Goal: Task Accomplishment & Management: Complete application form

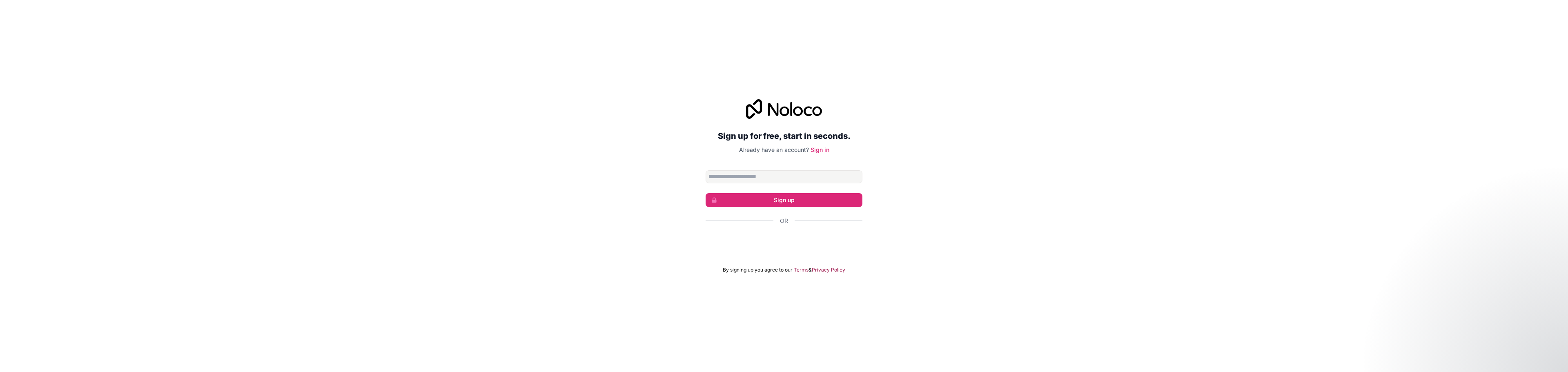
click at [767, 180] on input "Email address" at bounding box center [784, 176] width 157 height 13
type input "**********"
click at [775, 201] on button "Sign up" at bounding box center [784, 200] width 157 height 14
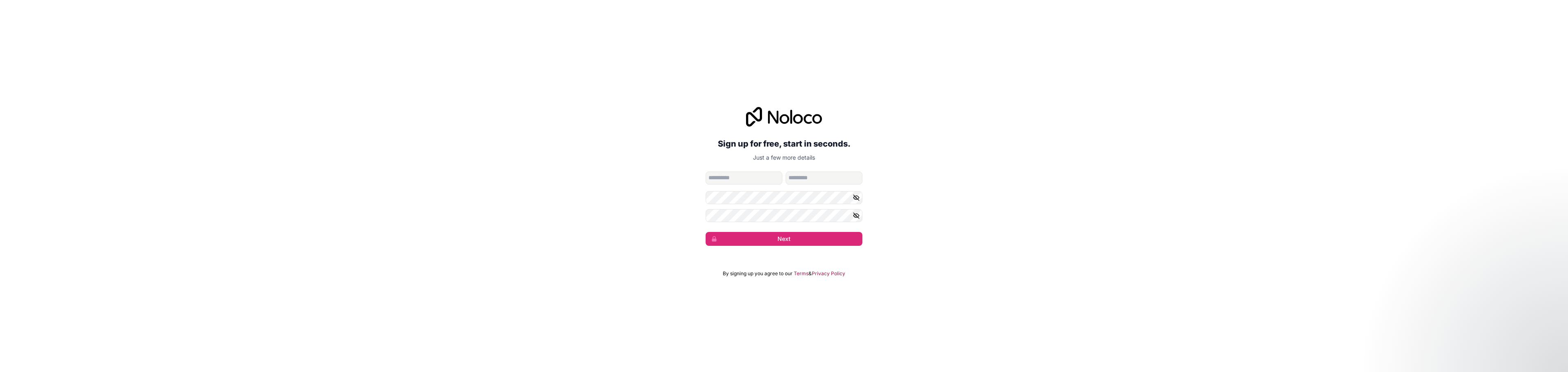
click at [749, 176] on input "given-name" at bounding box center [743, 178] width 77 height 13
type input "*******"
click at [705, 232] on button "Next" at bounding box center [784, 239] width 157 height 14
click at [1002, 180] on div "**********" at bounding box center [784, 176] width 1568 height 161
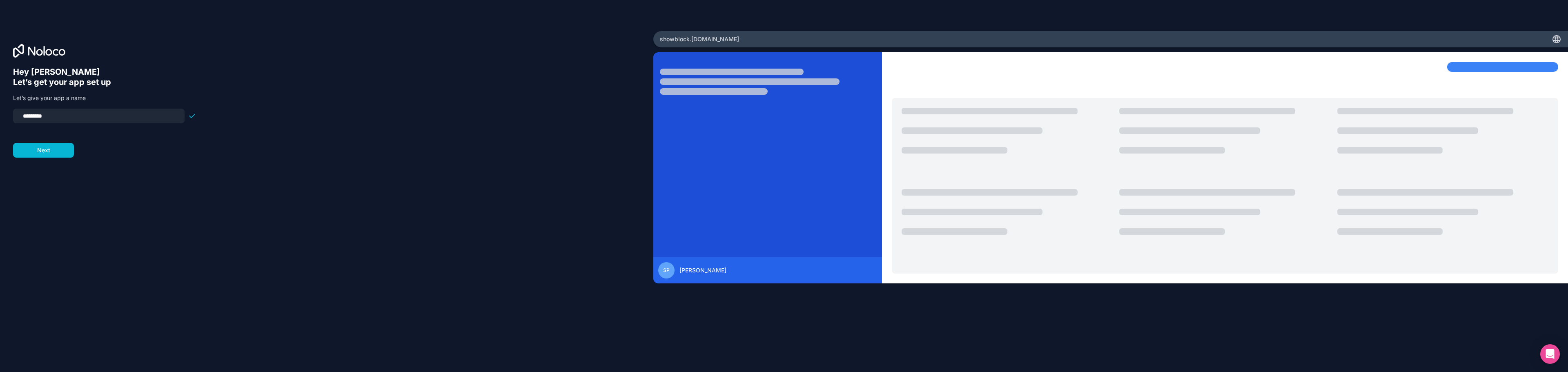
drag, startPoint x: 58, startPoint y: 114, endPoint x: 12, endPoint y: 116, distance: 46.0
click at [12, 116] on div "Hey [PERSON_NAME] 👋 Let’s get your app set up Let’s give your app a name ******…" at bounding box center [326, 186] width 654 height 310
click at [53, 120] on input "*********" at bounding box center [98, 116] width 161 height 11
click at [22, 117] on input "*********" at bounding box center [98, 116] width 161 height 11
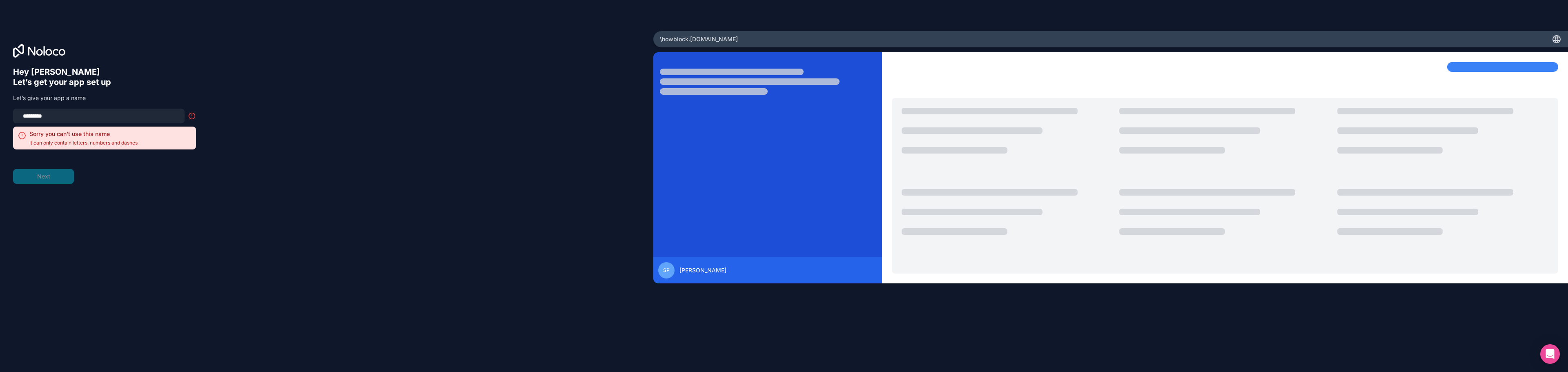
drag, startPoint x: 24, startPoint y: 115, endPoint x: 20, endPoint y: 115, distance: 4.0
click at [20, 115] on input "*********" at bounding box center [98, 116] width 161 height 11
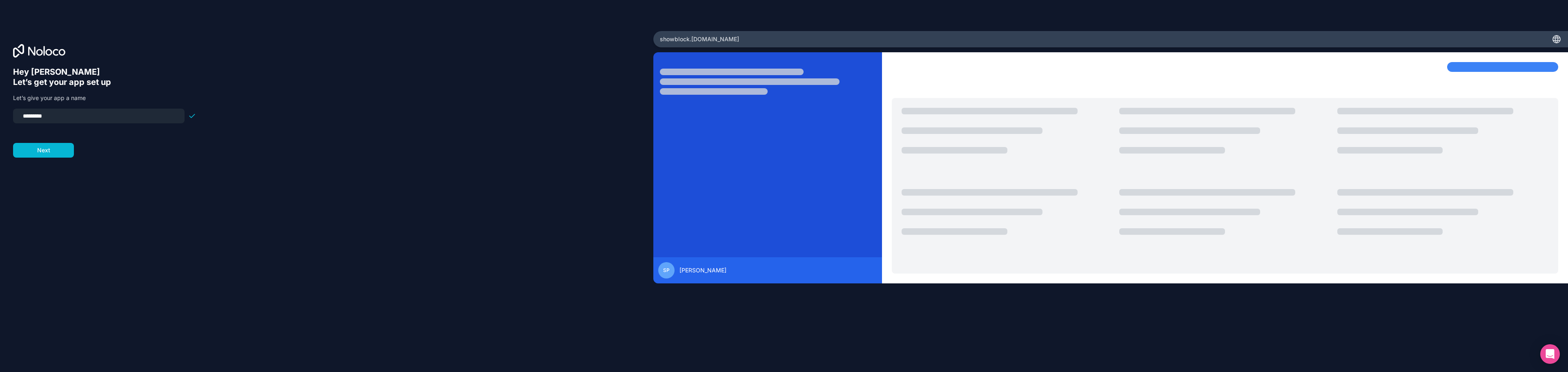
click at [69, 117] on input "*********" at bounding box center [98, 116] width 161 height 11
type input "**********"
click at [54, 149] on button "Next" at bounding box center [43, 150] width 60 height 15
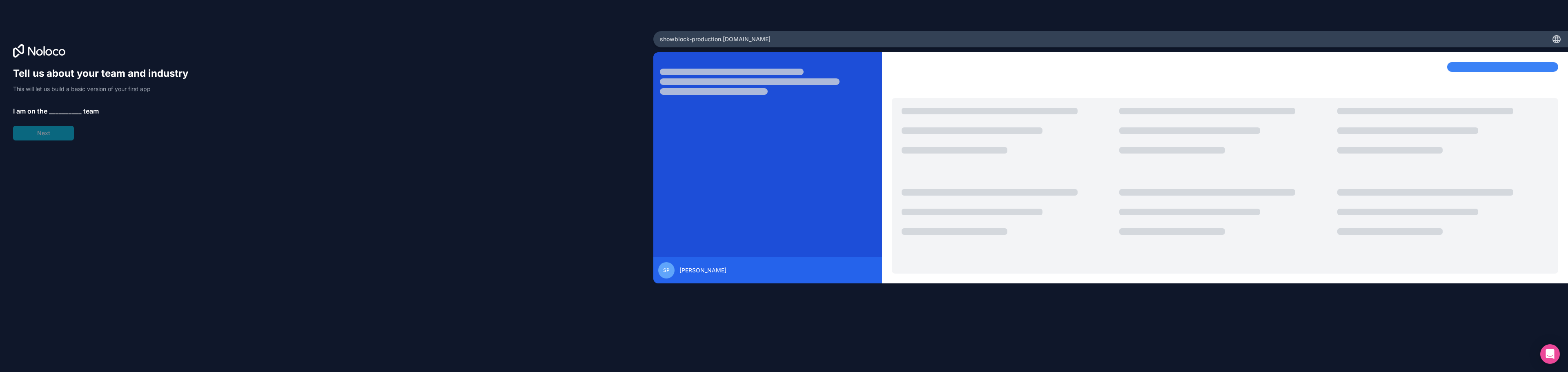
click at [53, 112] on span "__________" at bounding box center [66, 110] width 33 height 9
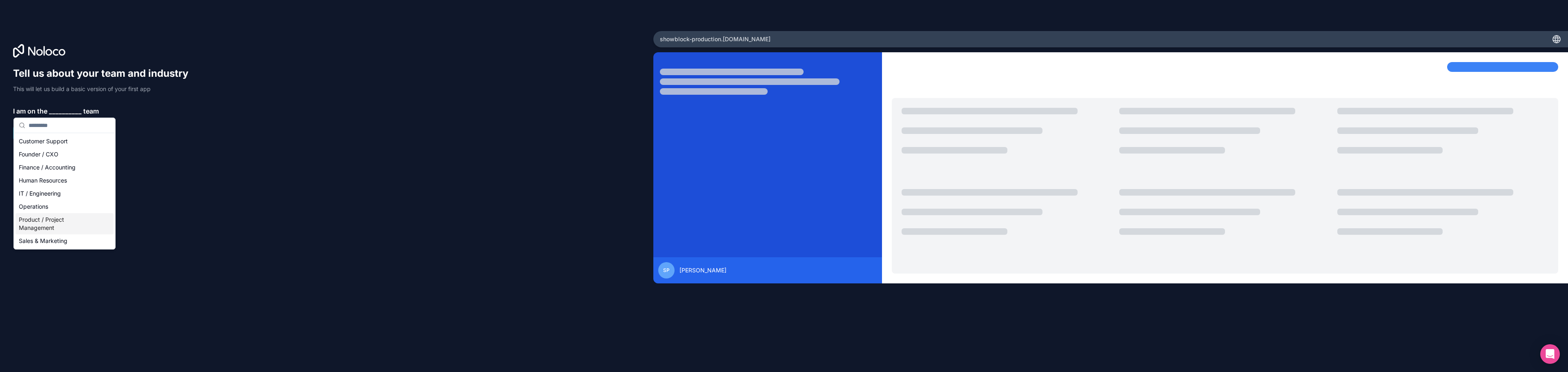
click at [47, 224] on div "Product / Project Management" at bounding box center [65, 224] width 98 height 22
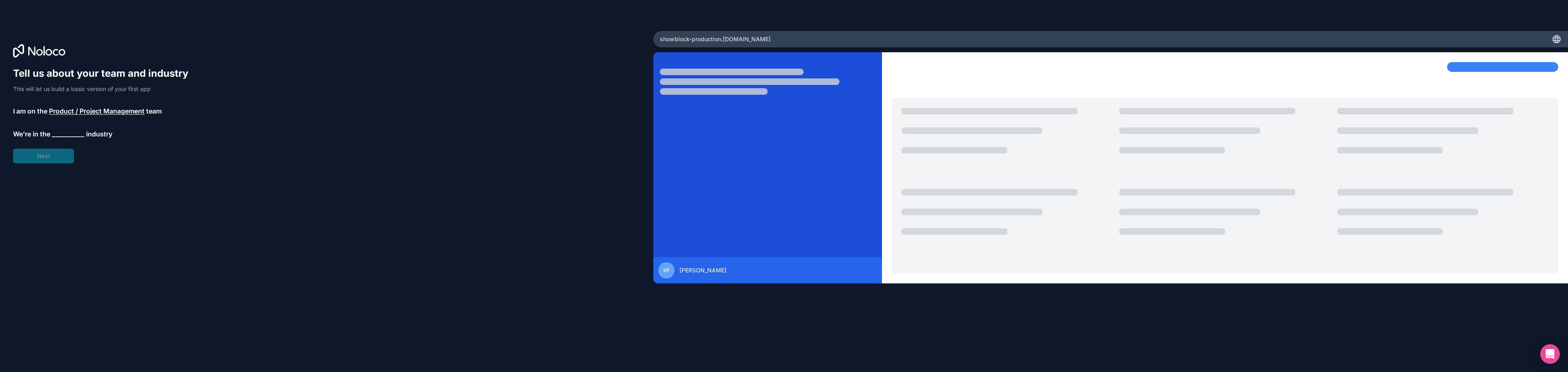
click at [58, 136] on span "__________" at bounding box center [68, 133] width 33 height 9
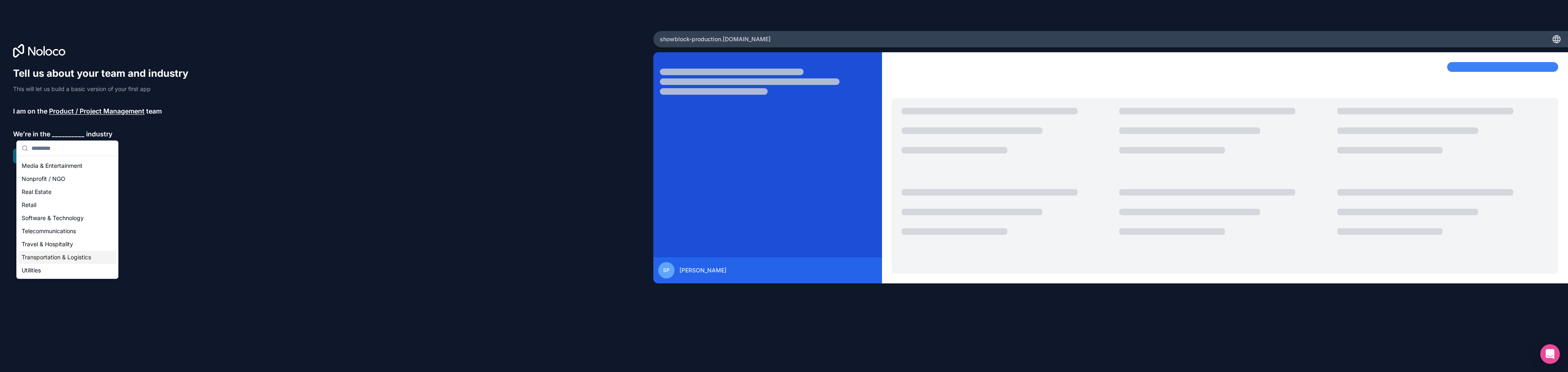
scroll to position [128, 0]
click at [57, 180] on div "Media & Entertainment" at bounding box center [67, 180] width 98 height 13
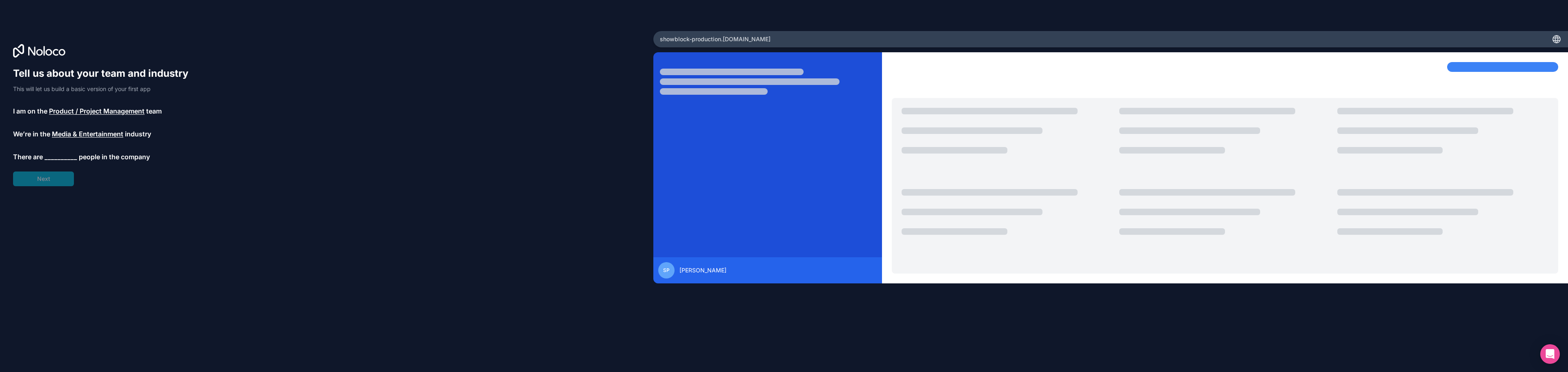
click at [54, 155] on span "__________" at bounding box center [61, 156] width 33 height 9
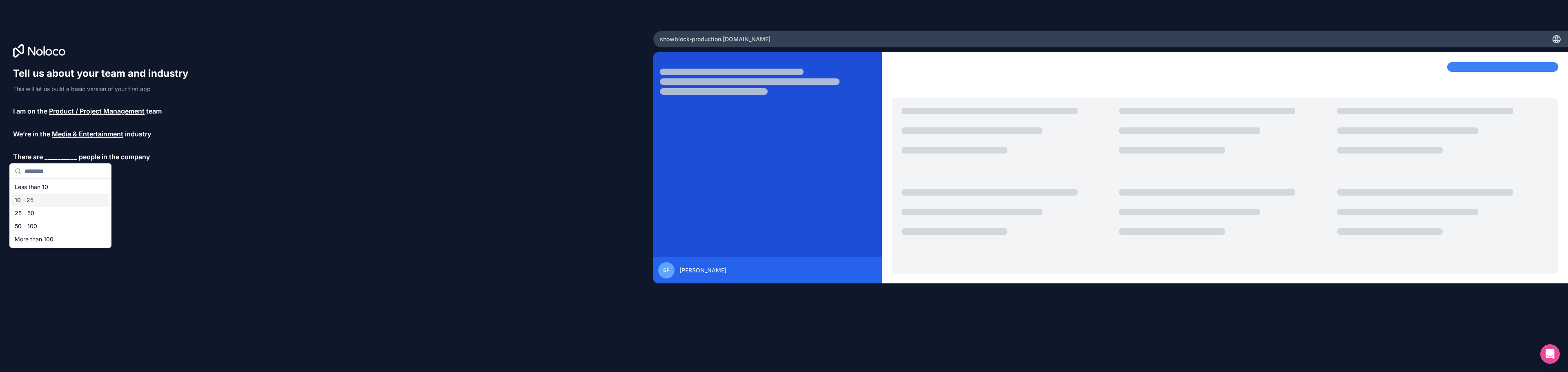
click at [32, 196] on div "10 - 25" at bounding box center [60, 199] width 98 height 13
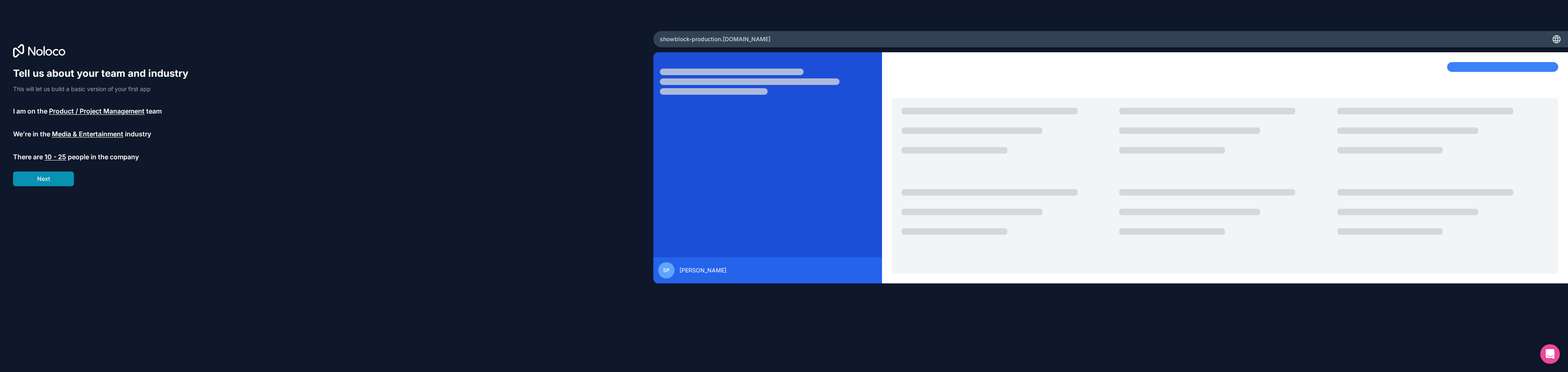
click at [50, 182] on button "Next" at bounding box center [43, 179] width 60 height 15
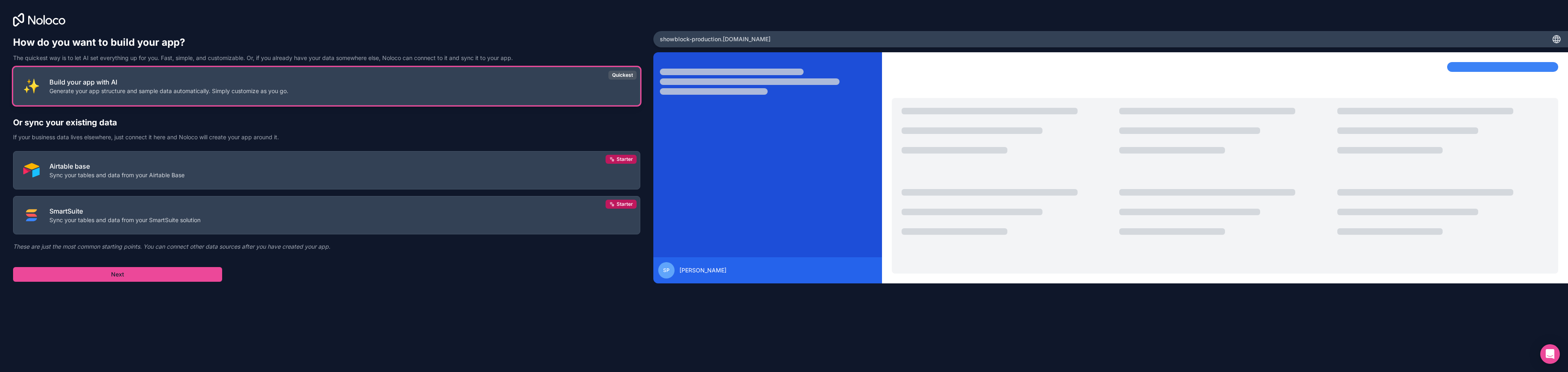
click at [161, 94] on p "Generate your app structure and sample data automatically. Simply customize as …" at bounding box center [168, 91] width 239 height 8
click at [145, 274] on button "Next" at bounding box center [117, 274] width 209 height 15
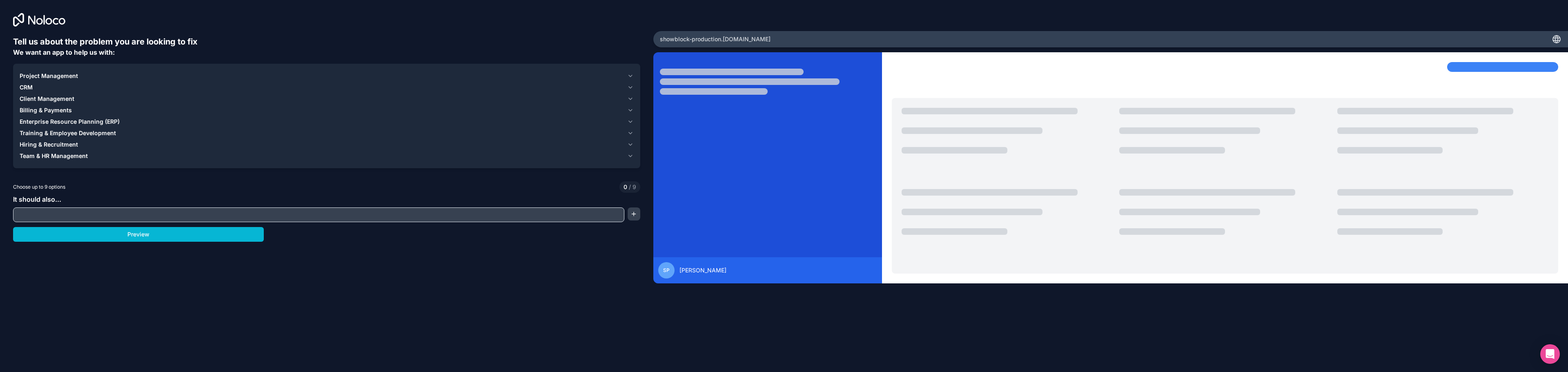
click at [61, 77] on span "Project Management" at bounding box center [49, 75] width 59 height 8
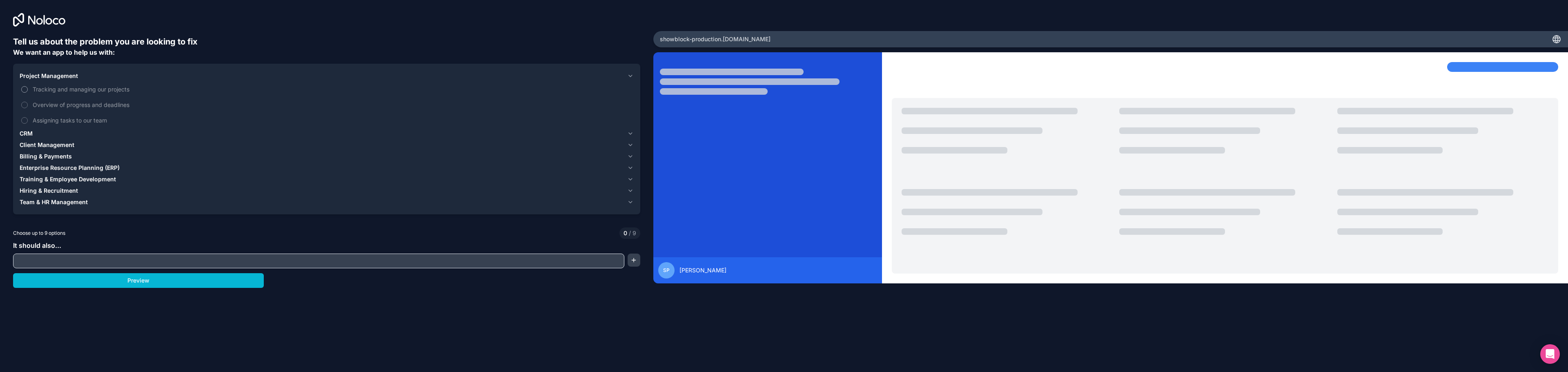
click at [25, 92] on button "Tracking and managing our projects" at bounding box center [25, 90] width 7 height 7
click at [39, 169] on span "Enterprise Resource Planning (ERP)" at bounding box center [70, 167] width 100 height 8
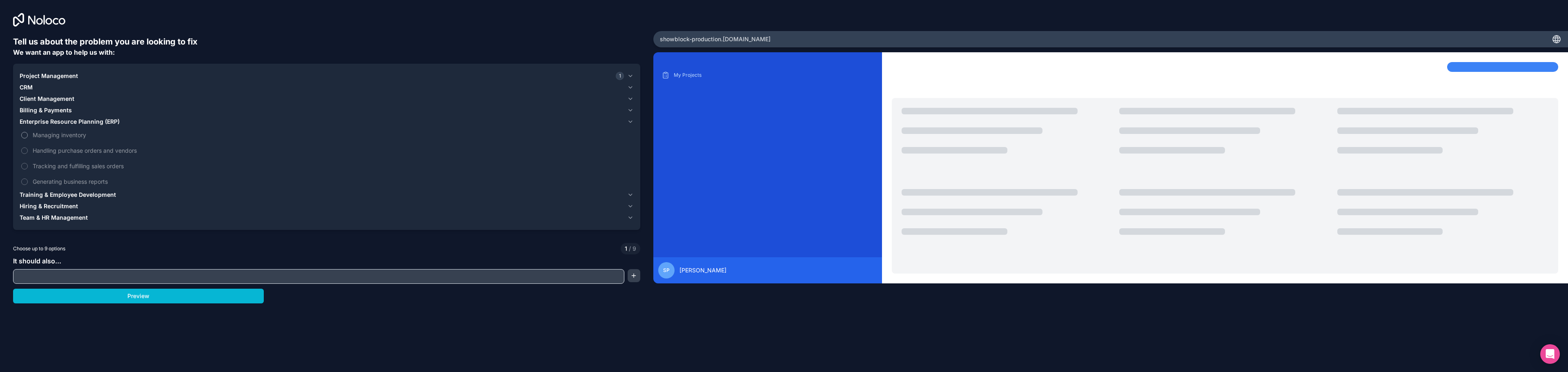
click at [28, 135] on label "Managing inventory" at bounding box center [326, 135] width 614 height 15
click at [28, 135] on button "Managing inventory" at bounding box center [25, 136] width 7 height 7
click at [26, 149] on button "Handling purchase orders and vendors" at bounding box center [25, 151] width 7 height 7
click at [60, 272] on input "text" at bounding box center [318, 276] width 607 height 11
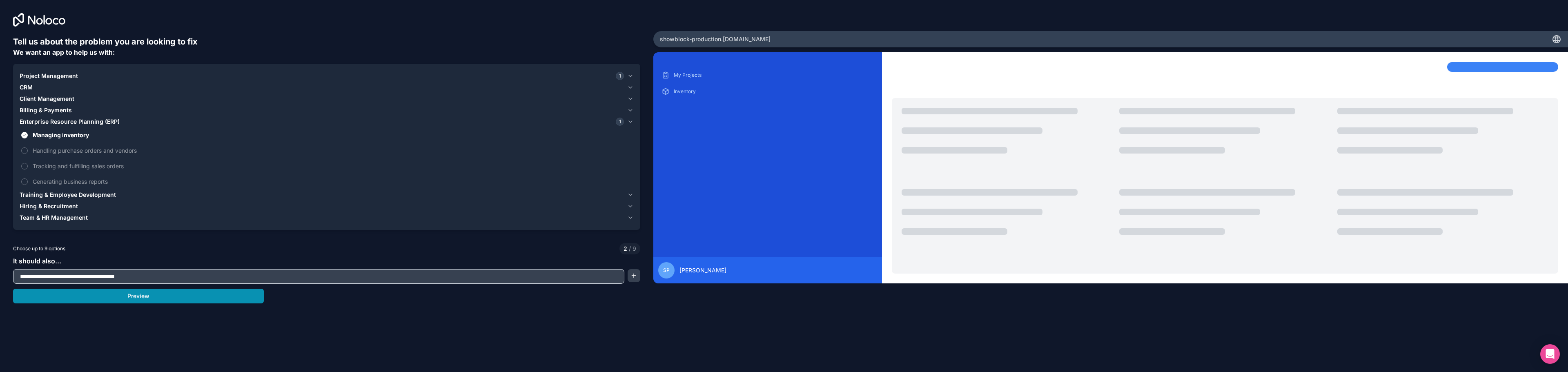
type input "**********"
click at [157, 293] on button "Preview" at bounding box center [138, 295] width 250 height 15
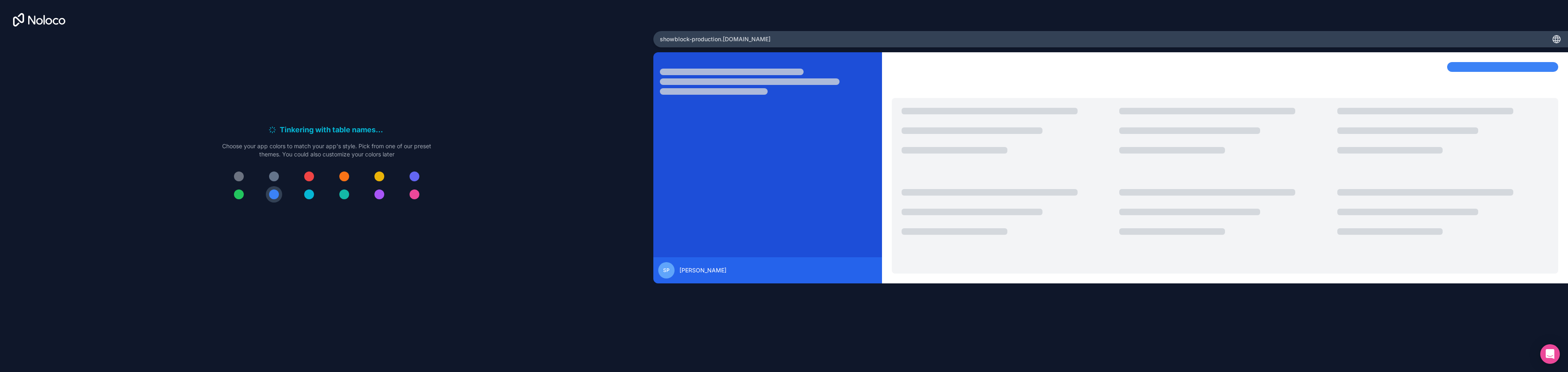
click at [237, 193] on div at bounding box center [238, 193] width 9 height 9
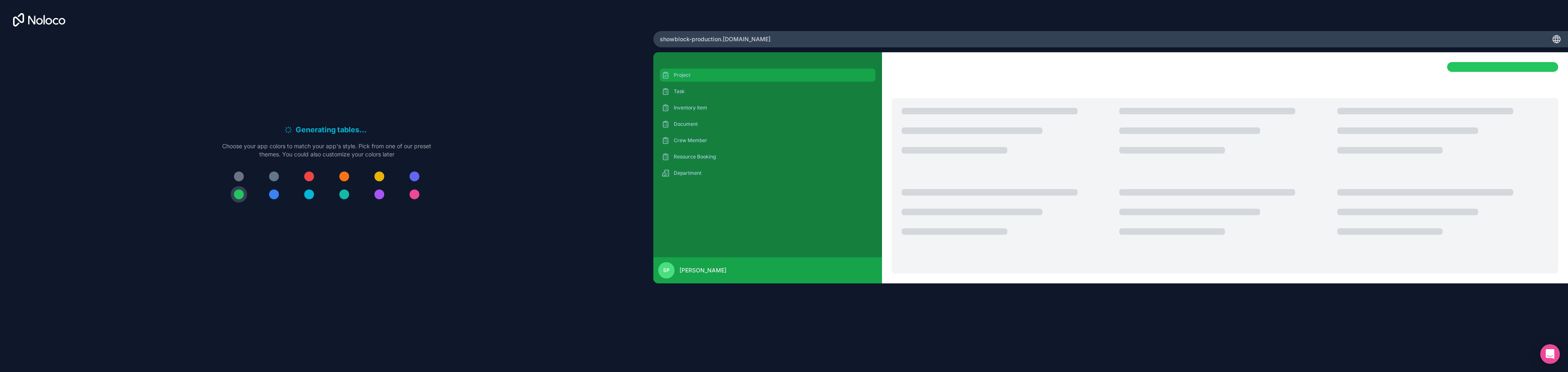
click at [688, 75] on p "Project" at bounding box center [774, 75] width 200 height 7
click at [682, 90] on p "Task" at bounding box center [774, 91] width 200 height 7
click at [682, 105] on p "Inventory Item" at bounding box center [774, 108] width 200 height 7
click at [684, 128] on div "Document" at bounding box center [768, 123] width 216 height 13
click at [686, 141] on p "Crew Member" at bounding box center [774, 141] width 200 height 7
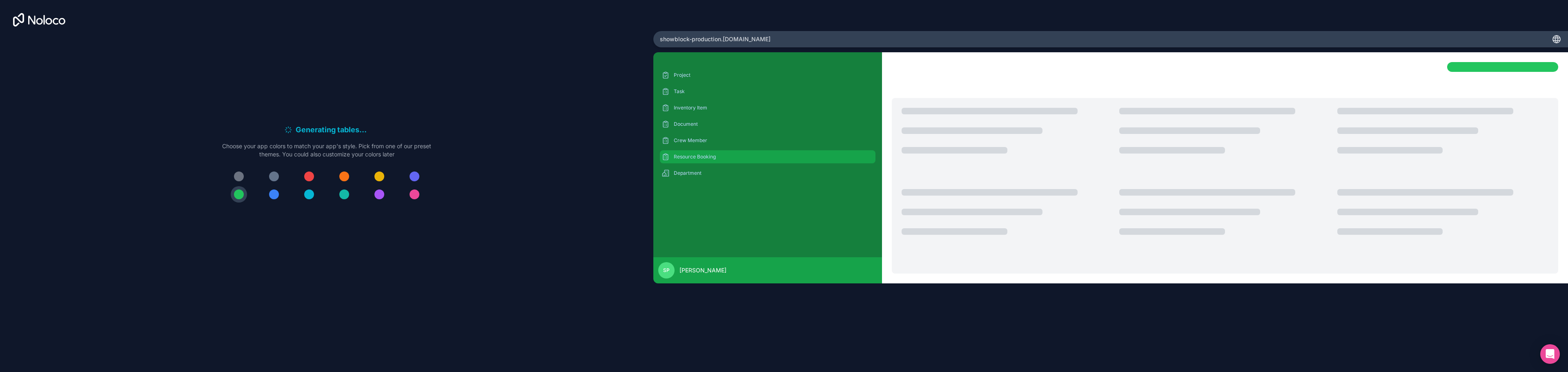
click at [689, 151] on div "Resource Booking" at bounding box center [768, 156] width 216 height 13
click at [692, 171] on p "Department" at bounding box center [774, 173] width 200 height 7
click at [276, 194] on div at bounding box center [274, 193] width 9 height 9
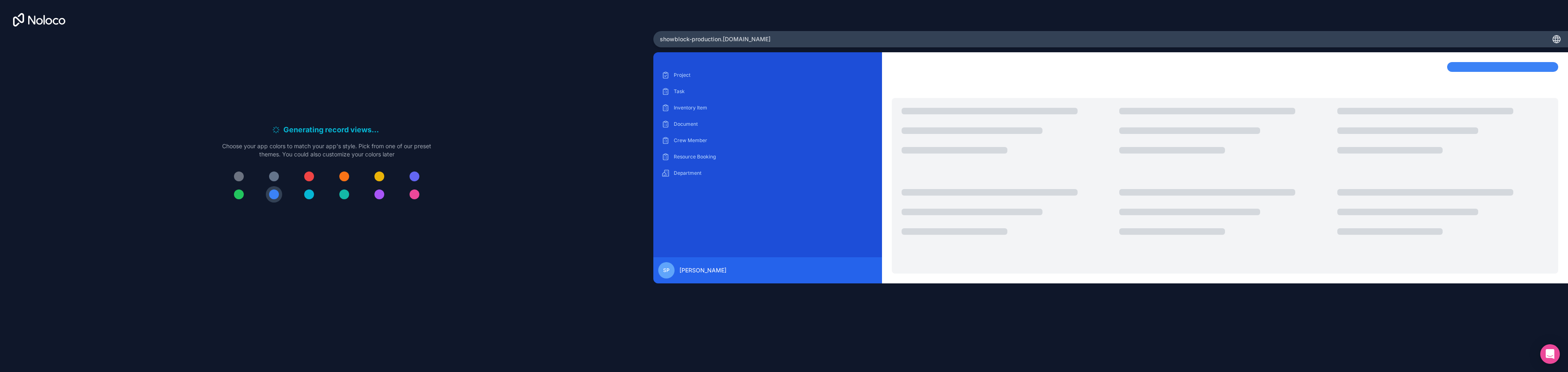
click at [305, 196] on div at bounding box center [308, 193] width 9 height 9
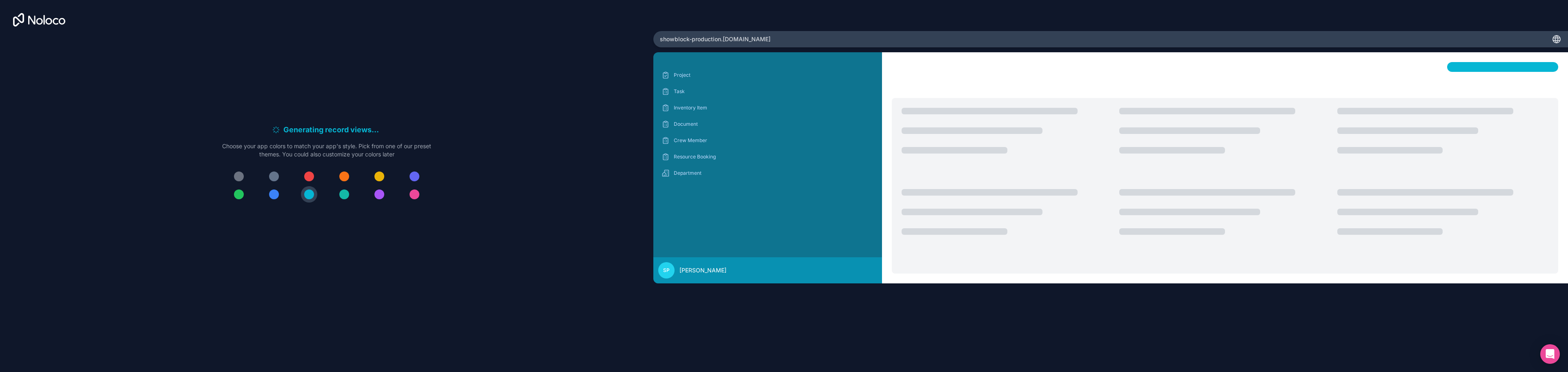
click at [346, 197] on div at bounding box center [344, 193] width 9 height 9
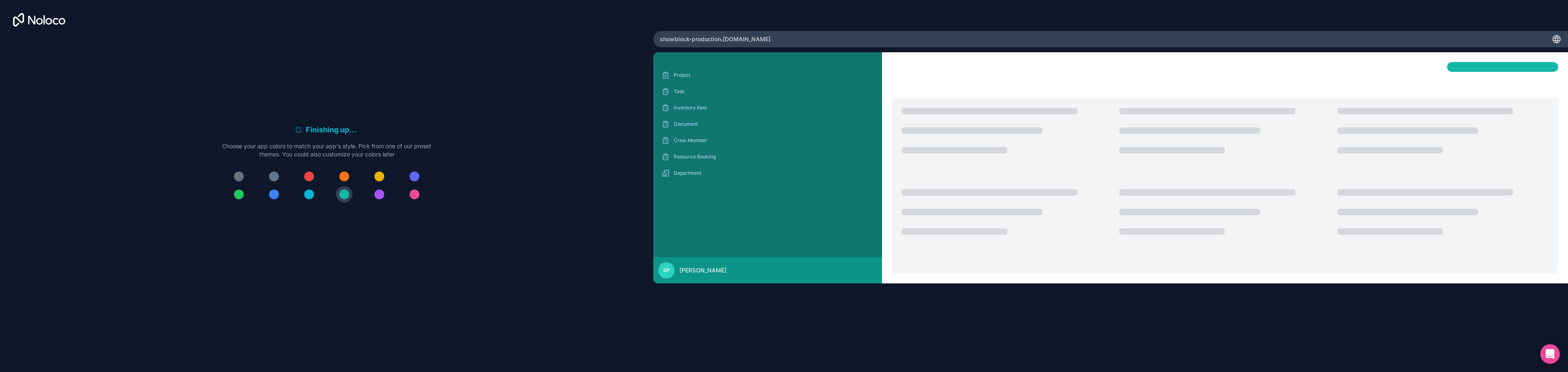
click at [382, 196] on div at bounding box center [379, 193] width 9 height 9
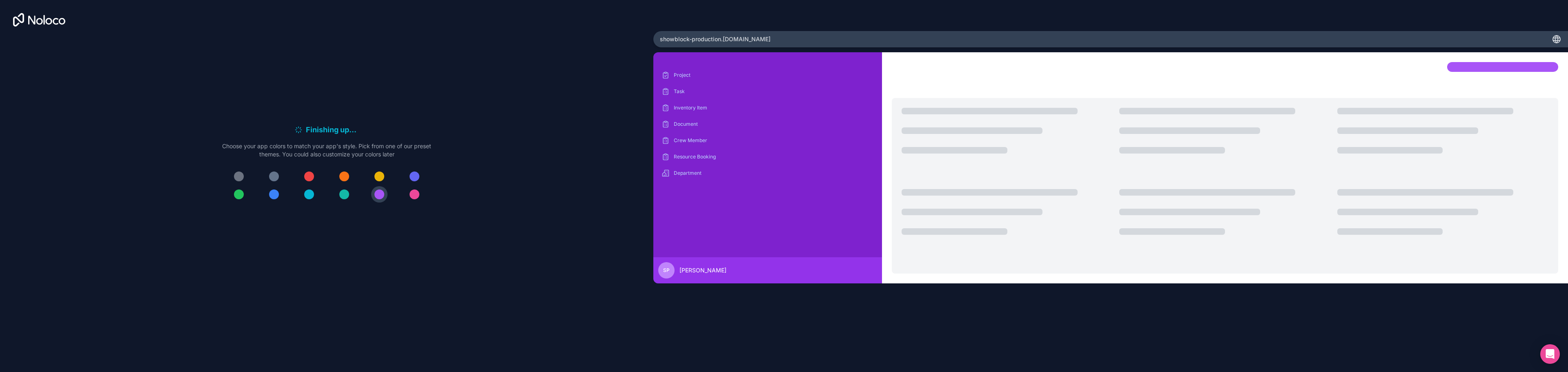
click at [409, 196] on div at bounding box center [414, 193] width 9 height 9
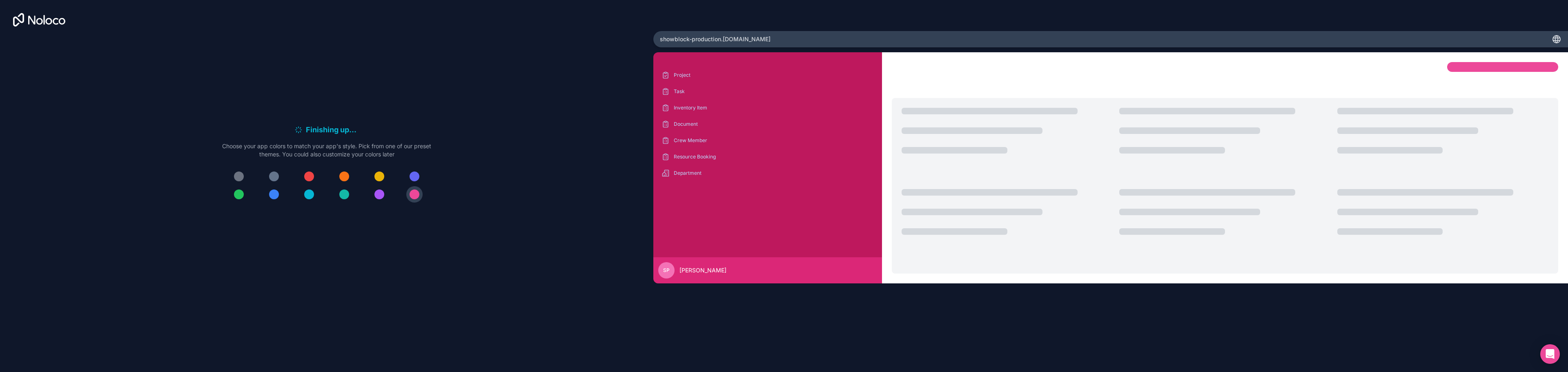
click at [420, 175] on button at bounding box center [414, 176] width 16 height 16
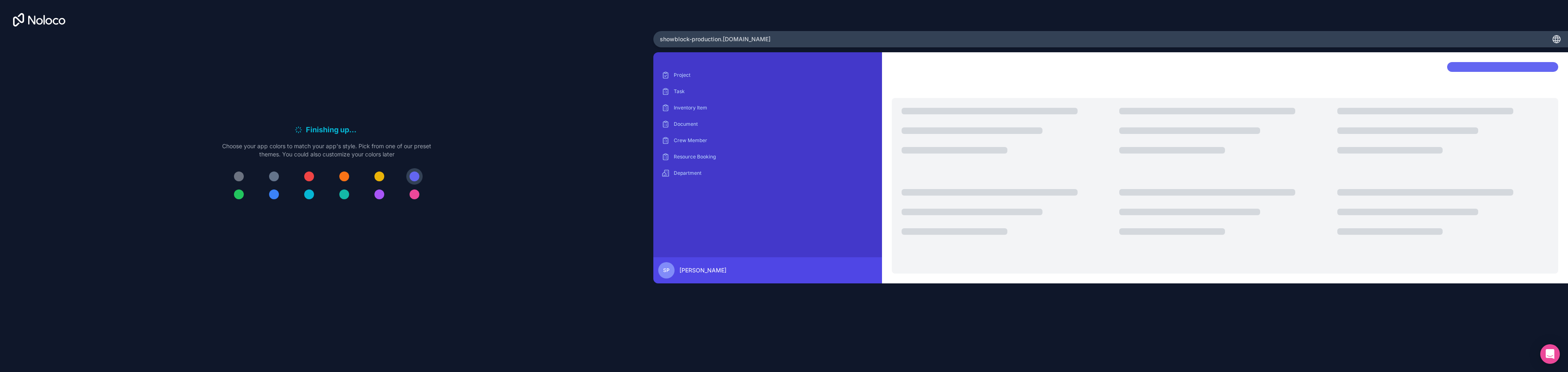
drag, startPoint x: 382, startPoint y: 175, endPoint x: 370, endPoint y: 176, distance: 12.0
click at [381, 175] on div at bounding box center [379, 176] width 9 height 9
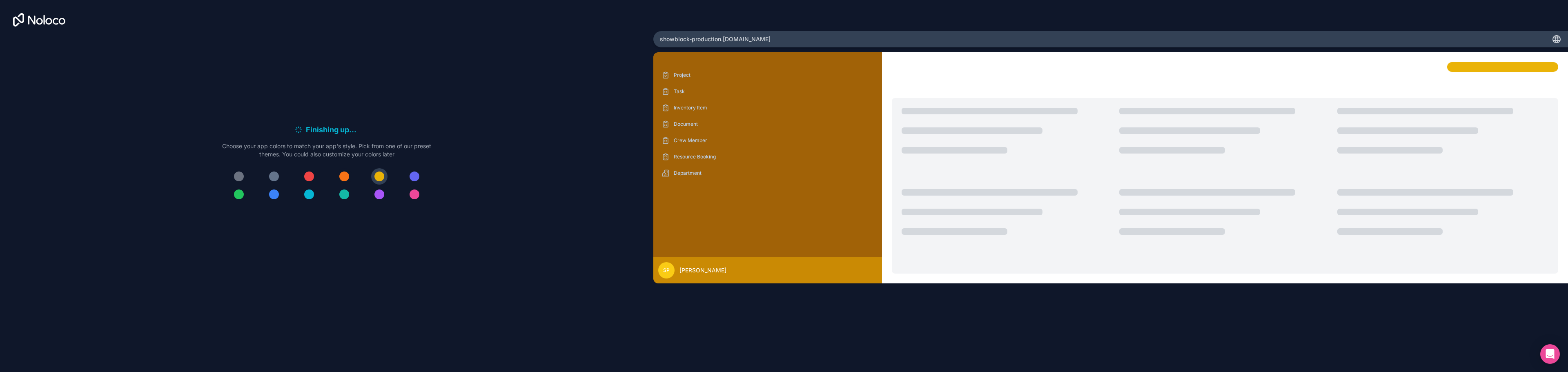
click at [345, 175] on div at bounding box center [344, 176] width 9 height 9
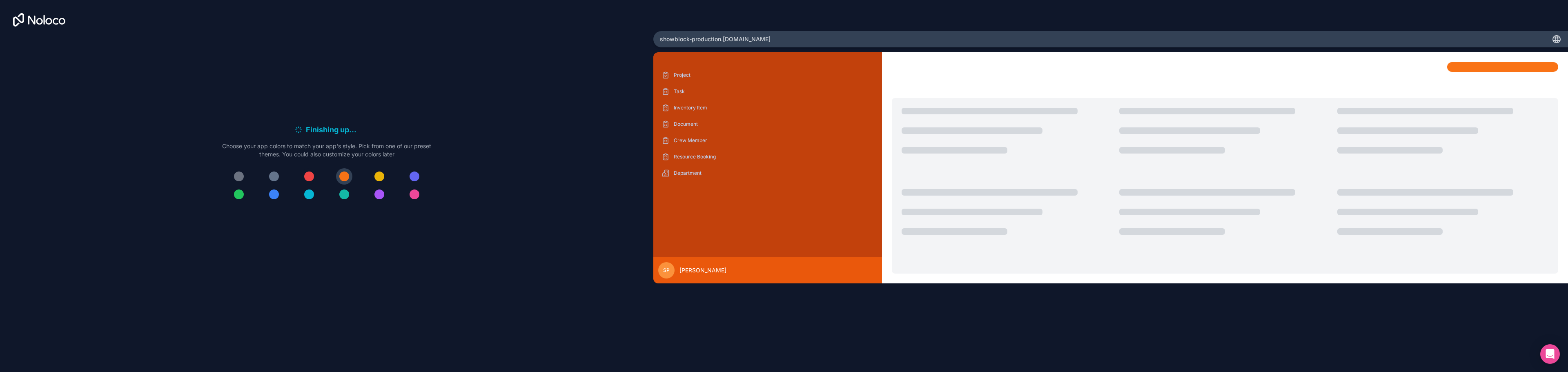
click at [309, 175] on div at bounding box center [308, 176] width 9 height 9
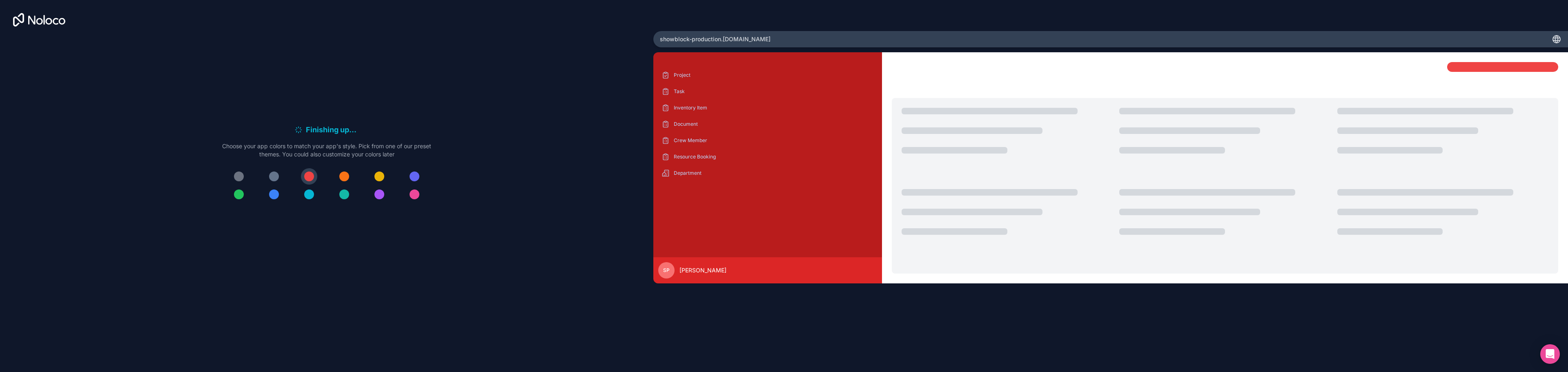
click at [276, 174] on div at bounding box center [274, 176] width 9 height 9
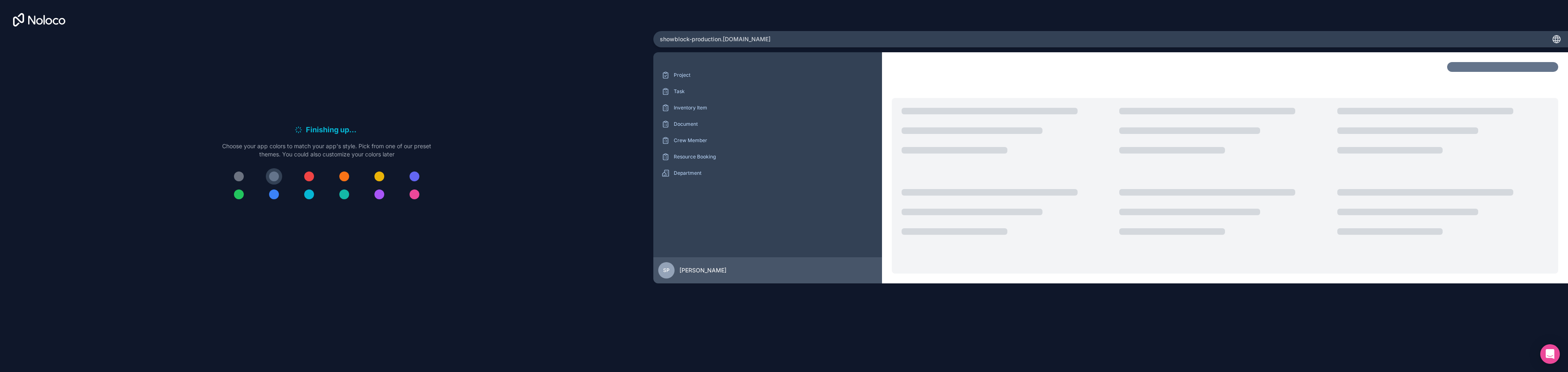
click at [248, 173] on div at bounding box center [326, 186] width 209 height 35
click at [242, 174] on div at bounding box center [238, 176] width 9 height 9
click at [240, 175] on div at bounding box center [238, 176] width 9 height 9
